Goal: Information Seeking & Learning: Learn about a topic

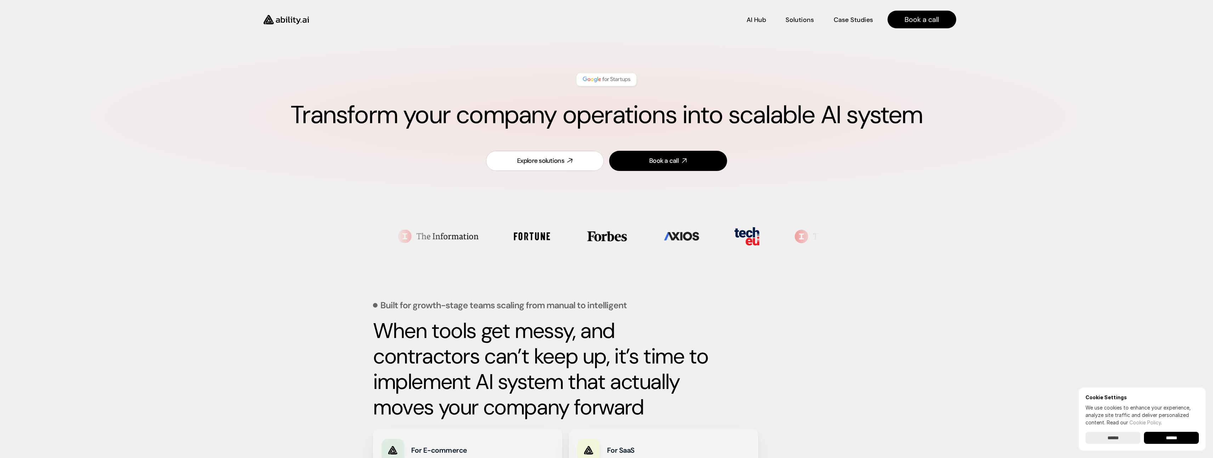
click at [540, 166] on link "Explore solutions" at bounding box center [545, 161] width 118 height 20
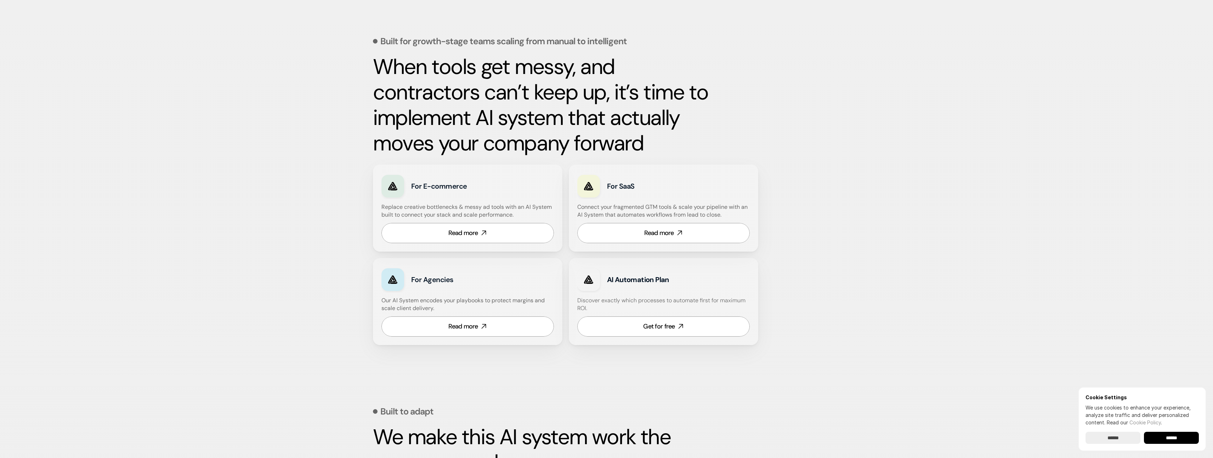
scroll to position [265, 0]
click at [479, 321] on link "Read more" at bounding box center [468, 326] width 173 height 20
click at [486, 226] on link "Read more" at bounding box center [468, 233] width 173 height 20
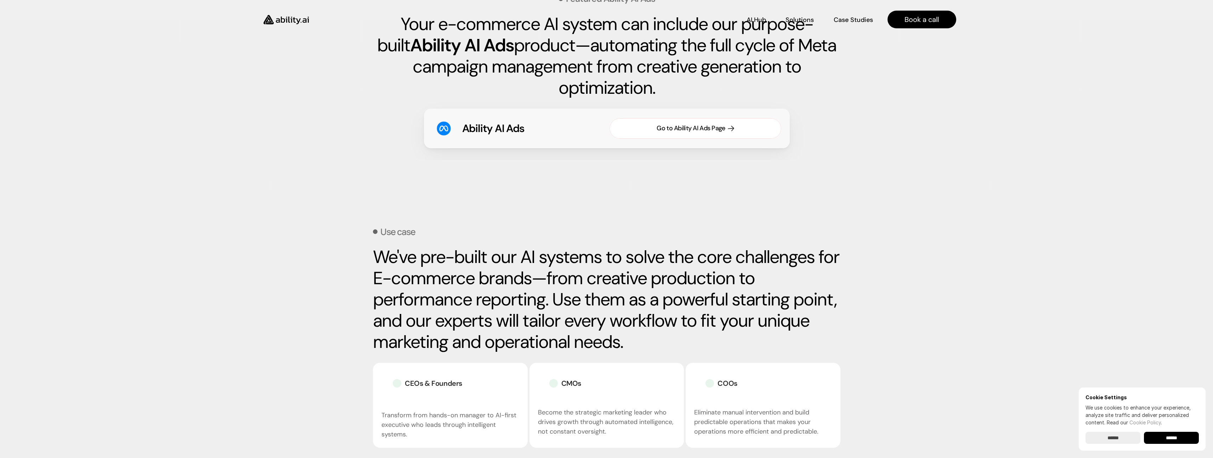
scroll to position [1079, 0]
click at [692, 129] on div "Go to Ability AI Ads Page" at bounding box center [691, 128] width 68 height 9
click at [728, 131] on link "Go to Ability AI Ads Page" at bounding box center [695, 129] width 172 height 20
click at [709, 126] on div "Go to Ability AI Ads Page" at bounding box center [691, 128] width 68 height 9
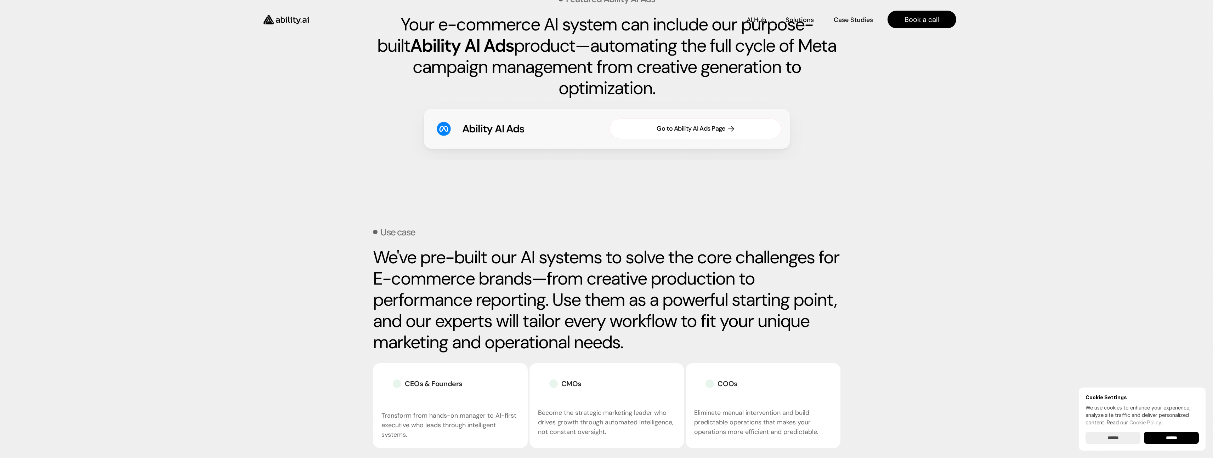
click at [672, 127] on div "Go to Ability AI Ads Page" at bounding box center [691, 128] width 68 height 9
click at [333, 189] on section "Featured Ability AI Ads Your e-commerce AI system can include our purpose-built…" at bounding box center [606, 69] width 1213 height 244
click at [717, 128] on div "Go to Ability AI Ads Page" at bounding box center [691, 128] width 68 height 9
click at [721, 191] on section "Use case We've pre-built our AI systems to solve the core challenges for E-comm…" at bounding box center [606, 359] width 1213 height 337
click at [1111, 439] on input "******" at bounding box center [1113, 438] width 55 height 12
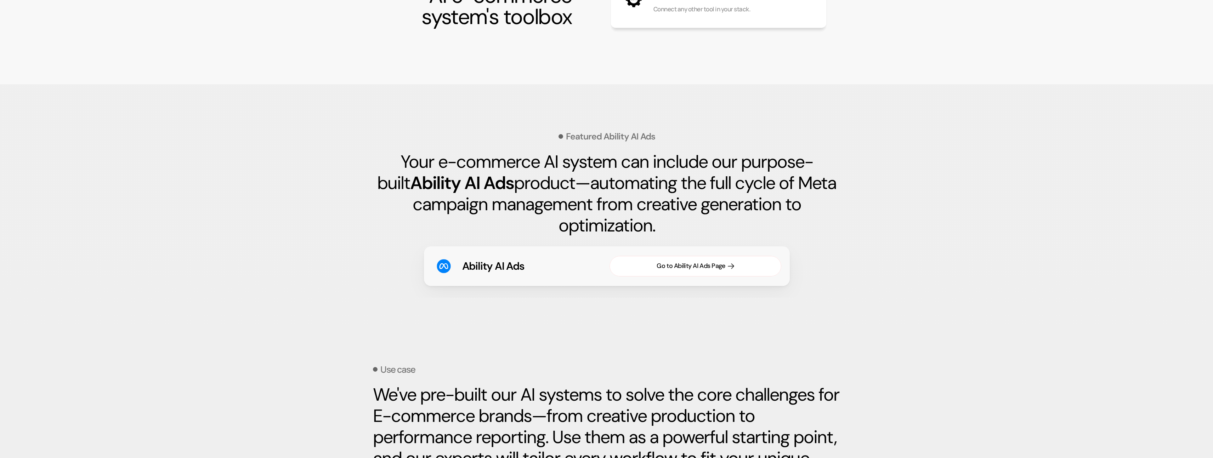
scroll to position [942, 0]
click at [671, 262] on div "Go to Ability AI Ads Page" at bounding box center [691, 265] width 68 height 9
click at [670, 263] on div "Go to Ability AI Ads Page" at bounding box center [691, 265] width 68 height 9
click at [670, 264] on div "Go to Ability AI Ads Page" at bounding box center [691, 265] width 68 height 9
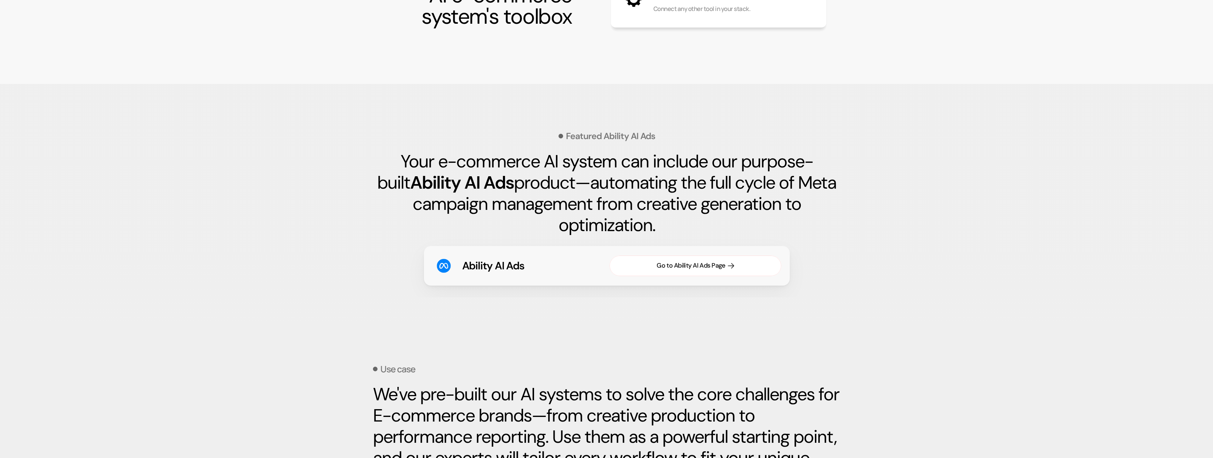
click at [670, 264] on div "Go to Ability AI Ads Page" at bounding box center [691, 265] width 68 height 9
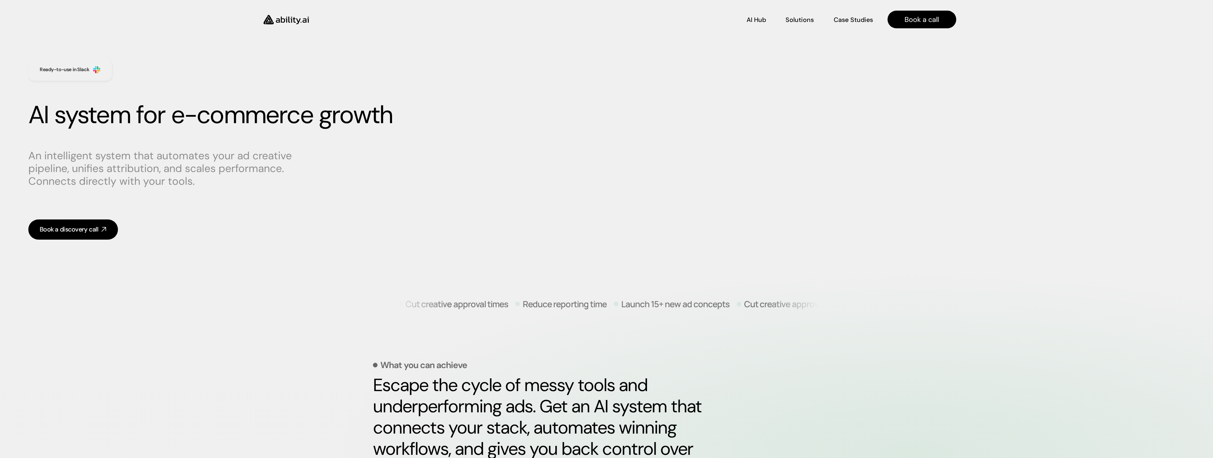
scroll to position [0, 0]
